Goal: Navigation & Orientation: Find specific page/section

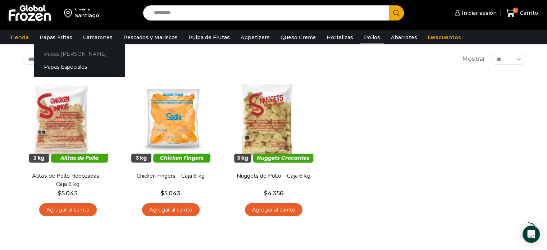
click at [62, 54] on link "Papas [PERSON_NAME]" at bounding box center [79, 53] width 91 height 13
